Goal: Information Seeking & Learning: Learn about a topic

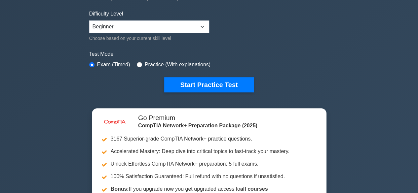
scroll to position [157, 0]
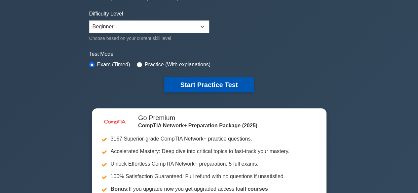
click at [207, 89] on button "Start Practice Test" at bounding box center [208, 84] width 89 height 15
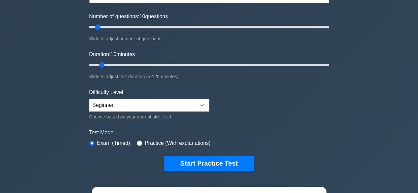
scroll to position [77, 0]
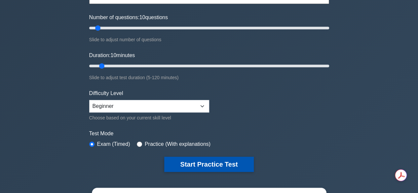
click at [211, 159] on button "Start Practice Test" at bounding box center [208, 164] width 89 height 15
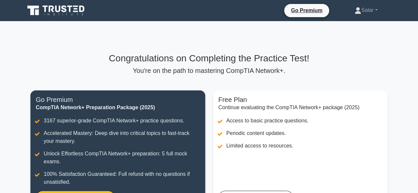
click at [285, 69] on p "You're on the path to mastering CompTIA Network+." at bounding box center [208, 71] width 357 height 8
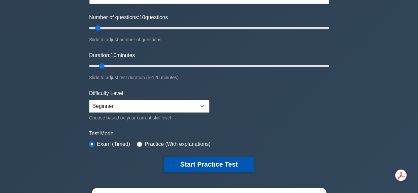
click at [222, 161] on button "Start Practice Test" at bounding box center [208, 164] width 89 height 15
